Goal: Task Accomplishment & Management: Manage account settings

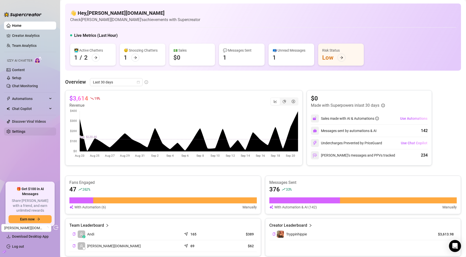
click at [24, 129] on link "Settings" at bounding box center [18, 131] width 13 height 4
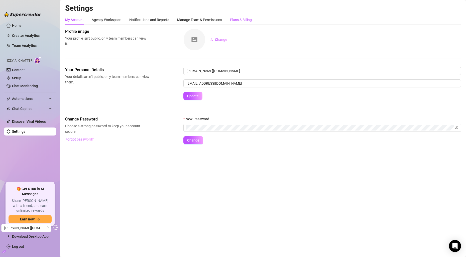
click at [248, 20] on div "Plans & Billing" at bounding box center [241, 20] width 22 height 6
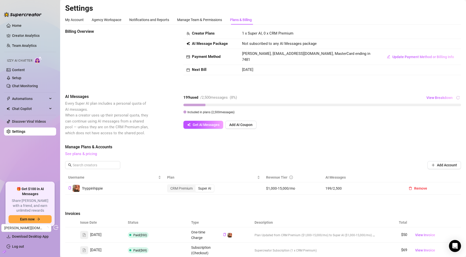
click at [92, 153] on link "See plans & pricing" at bounding box center [81, 154] width 32 height 5
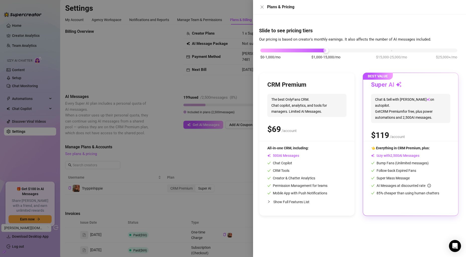
click at [200, 97] on div at bounding box center [233, 128] width 466 height 257
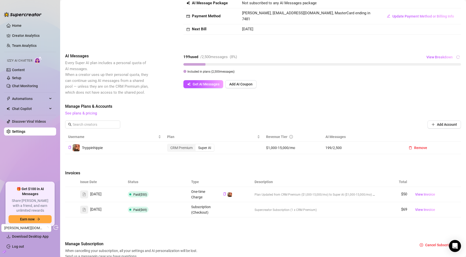
scroll to position [43, 0]
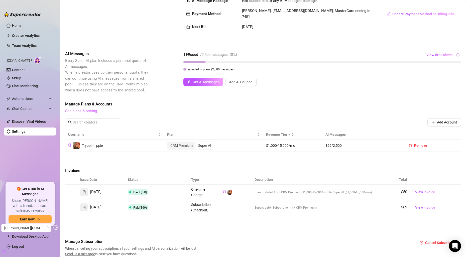
click at [85, 112] on link "See plans & pricing" at bounding box center [81, 111] width 32 height 5
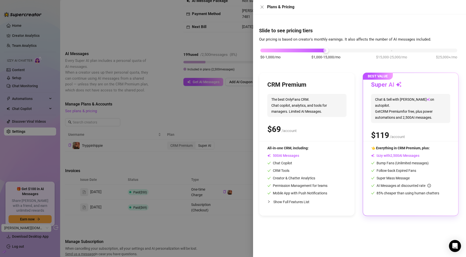
click at [226, 126] on div at bounding box center [233, 128] width 466 height 257
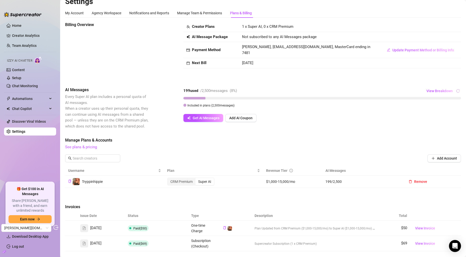
scroll to position [0, 0]
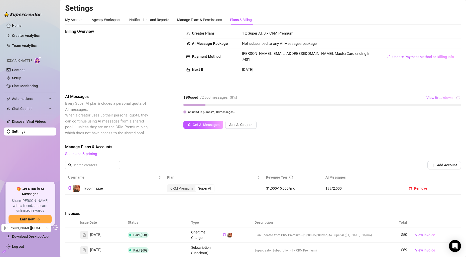
click at [431, 97] on span "View Breakdown" at bounding box center [439, 98] width 26 height 4
click at [402, 90] on div "Billing Overview Creator Plans 1 x Super AI, 0 x CRM Premium AI Message Package…" at bounding box center [263, 164] width 396 height 271
click at [29, 84] on link "Chat Monitoring" at bounding box center [25, 86] width 26 height 4
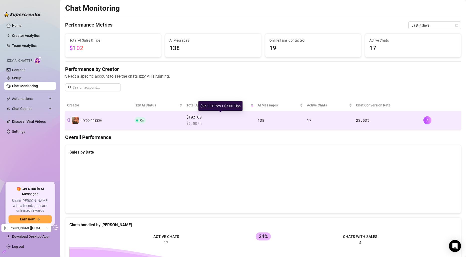
click at [232, 114] on span "$102.00" at bounding box center [219, 117] width 67 height 6
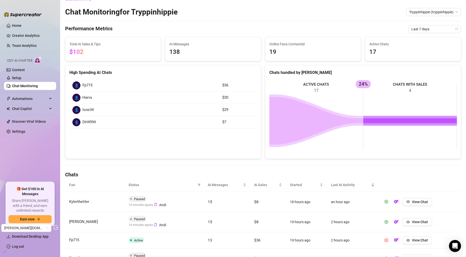
scroll to position [11, 0]
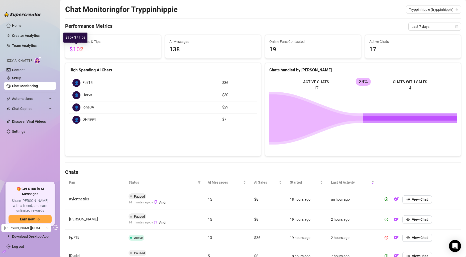
click at [80, 50] on span "$102" at bounding box center [76, 49] width 14 height 7
click at [22, 26] on link "Home" at bounding box center [17, 26] width 10 height 4
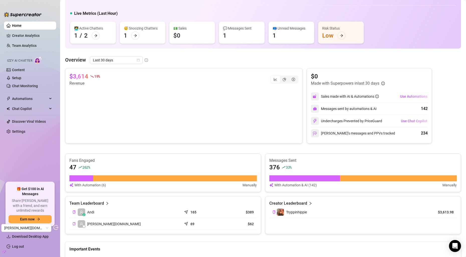
scroll to position [26, 0]
